Goal: Information Seeking & Learning: Learn about a topic

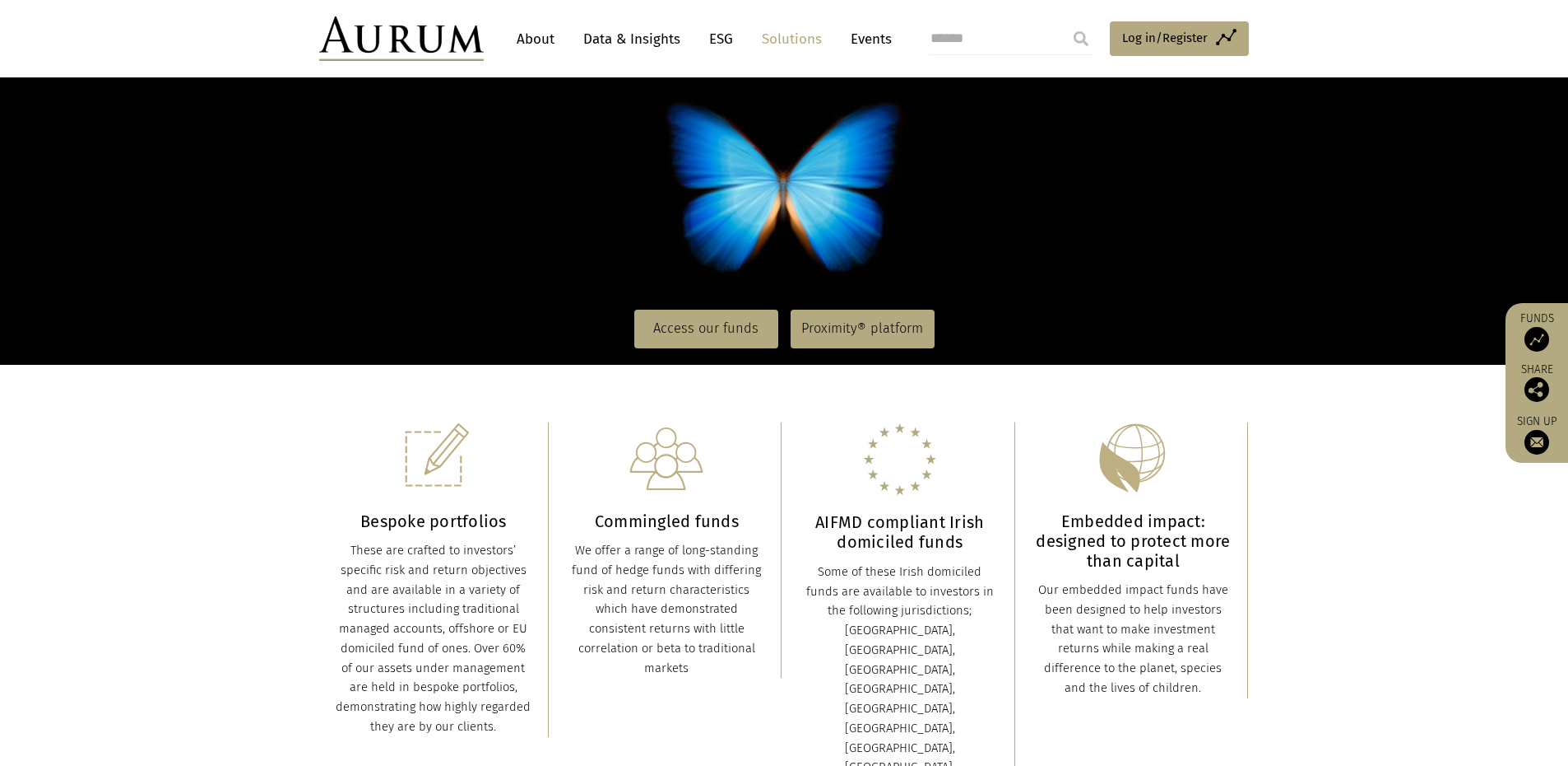
scroll to position [155, 0]
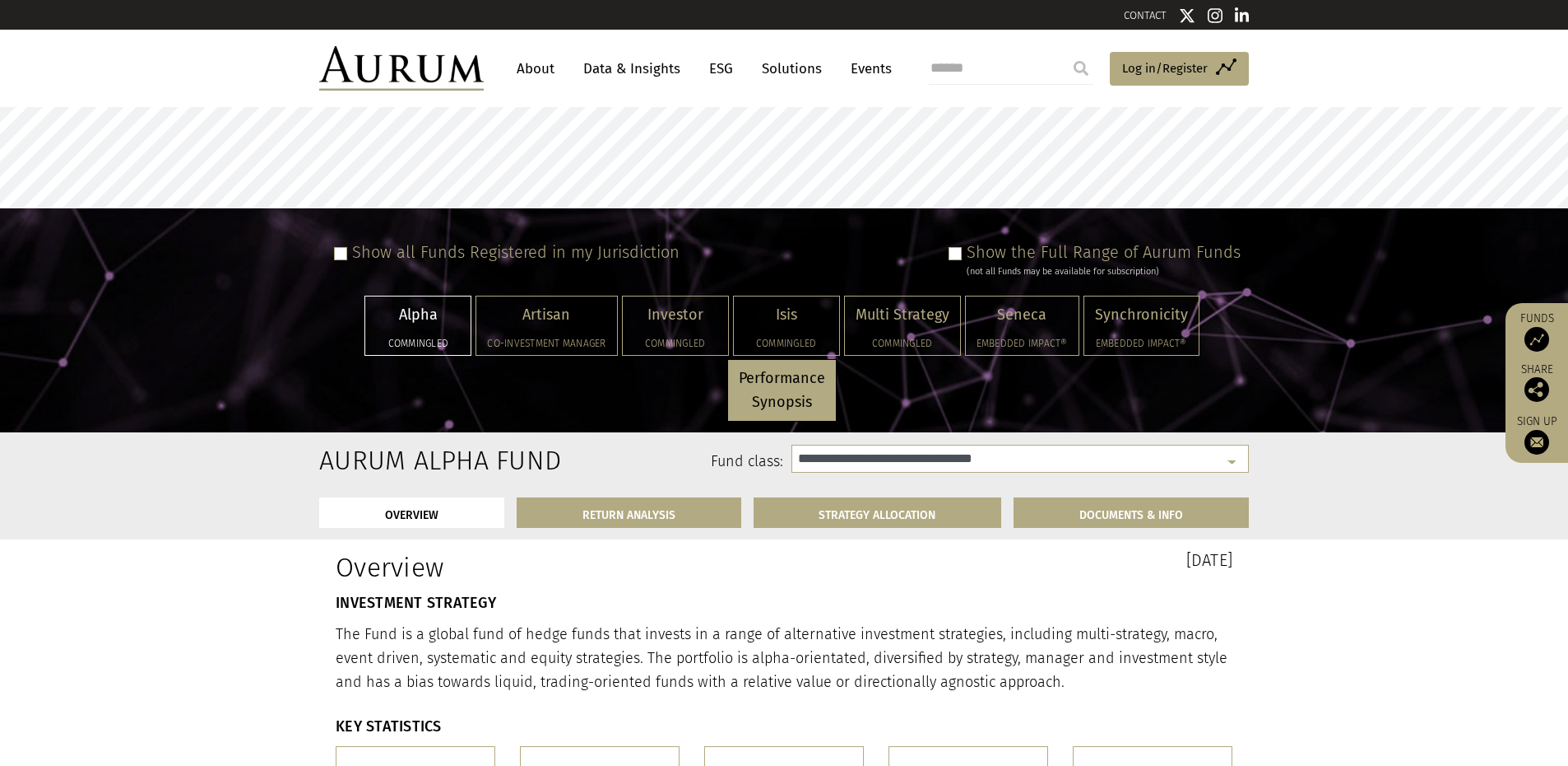
select select "**********"
